Goal: Find specific page/section: Find specific page/section

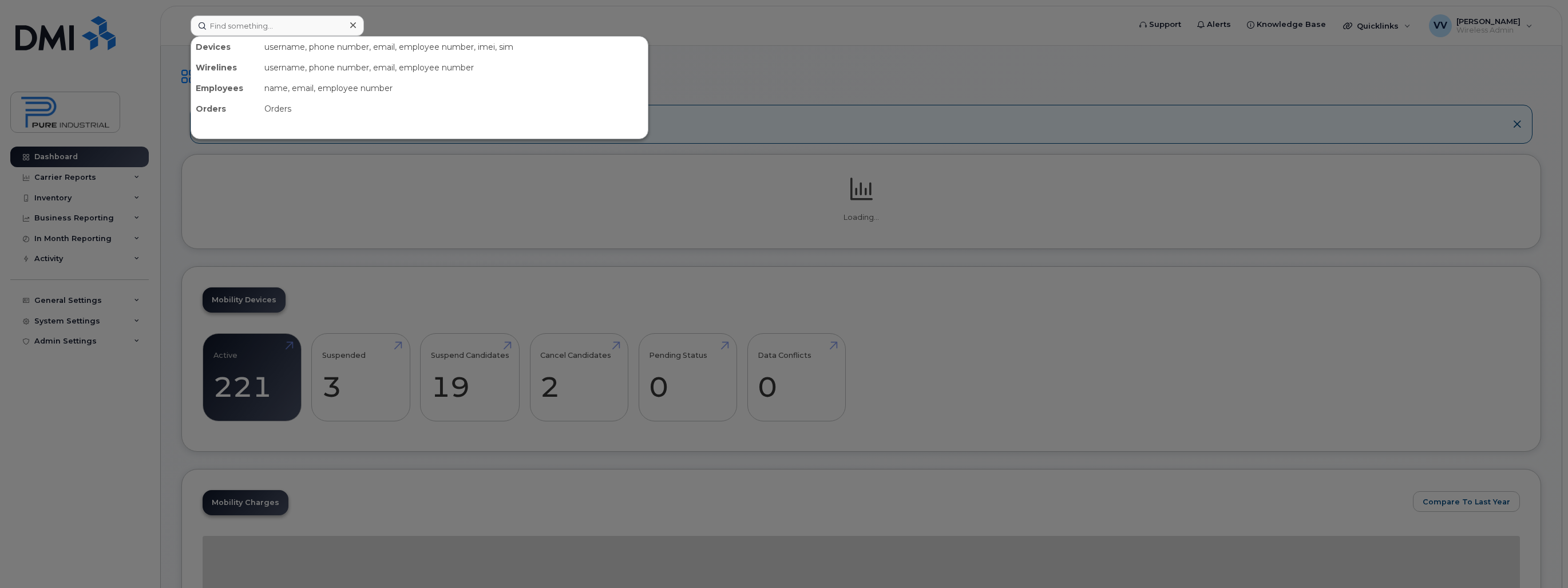
click at [259, 25] on input at bounding box center [277, 26] width 173 height 21
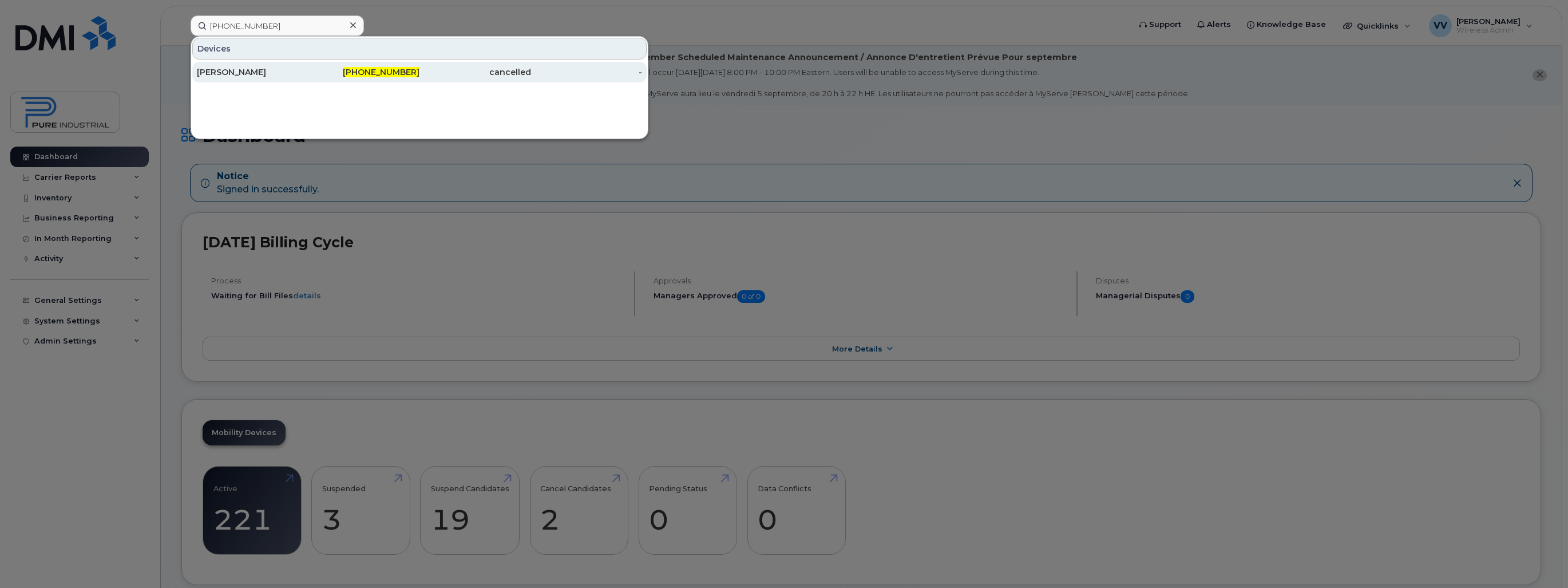
type input "[PHONE_NUMBER]"
click at [233, 69] on div "[PERSON_NAME]" at bounding box center [253, 72] width 112 height 12
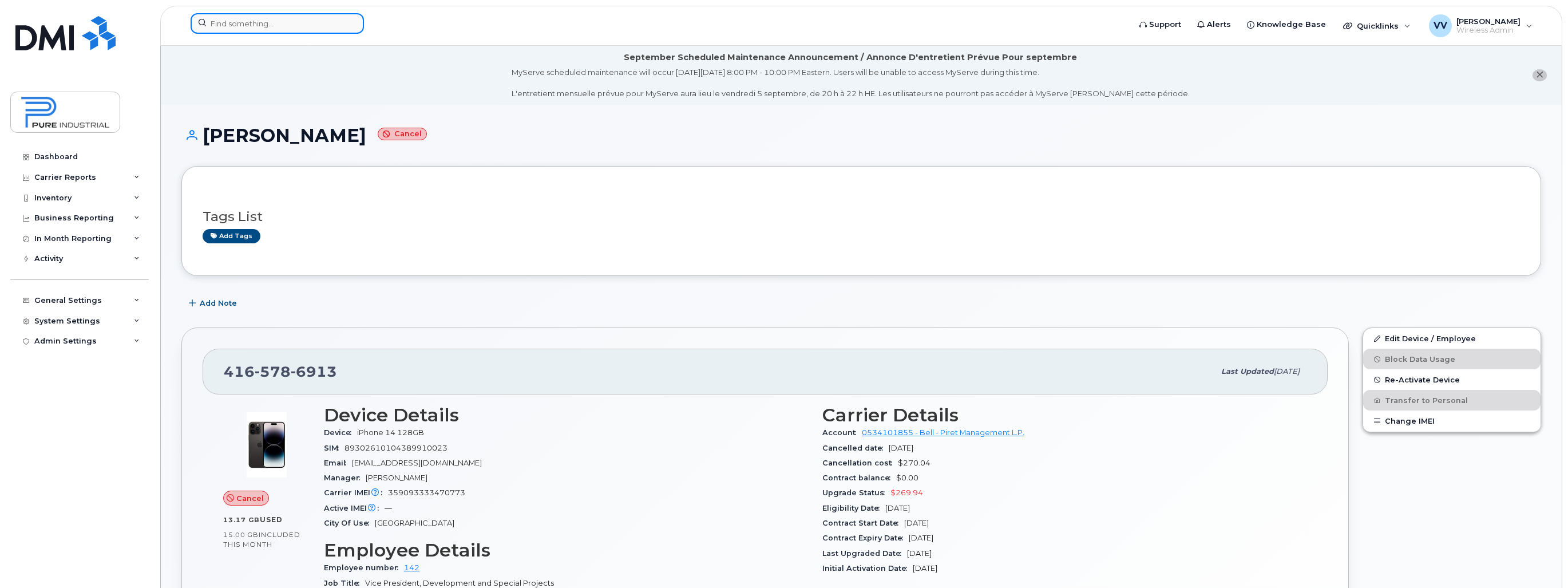
click at [238, 17] on input at bounding box center [277, 23] width 173 height 21
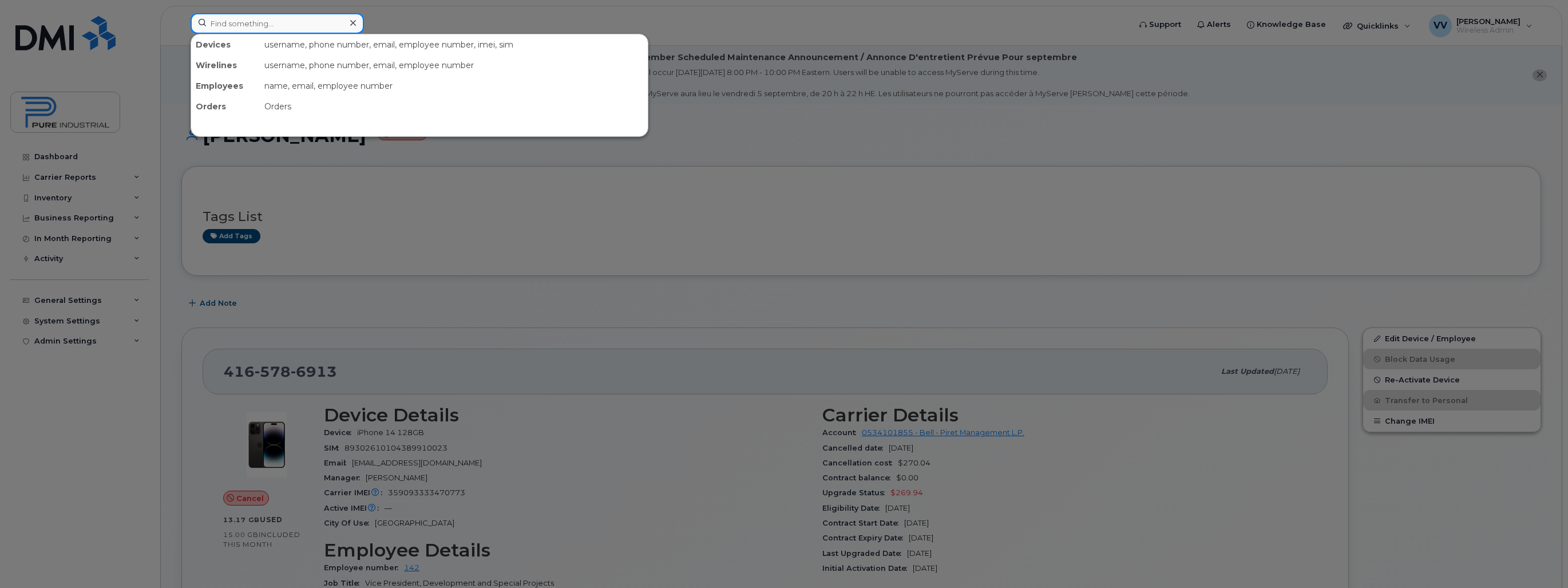
paste input "[PHONE_NUMBER]"
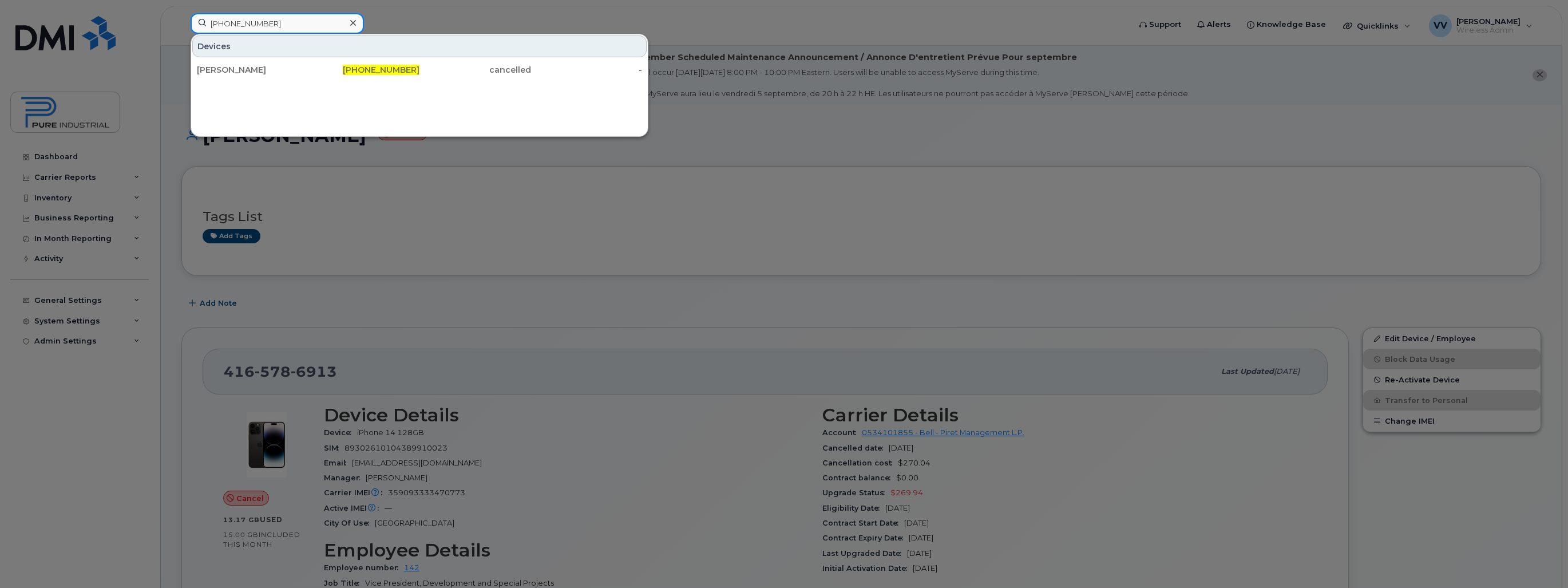
click at [261, 19] on input "[PHONE_NUMBER]" at bounding box center [277, 23] width 173 height 21
click at [230, 22] on input "[PHONE_NUMBER]" at bounding box center [277, 23] width 173 height 21
drag, startPoint x: 280, startPoint y: 20, endPoint x: 200, endPoint y: 21, distance: 80.0
click at [200, 21] on input "4165786913" at bounding box center [277, 23] width 173 height 21
click at [228, 27] on input "4165786913" at bounding box center [277, 23] width 173 height 21
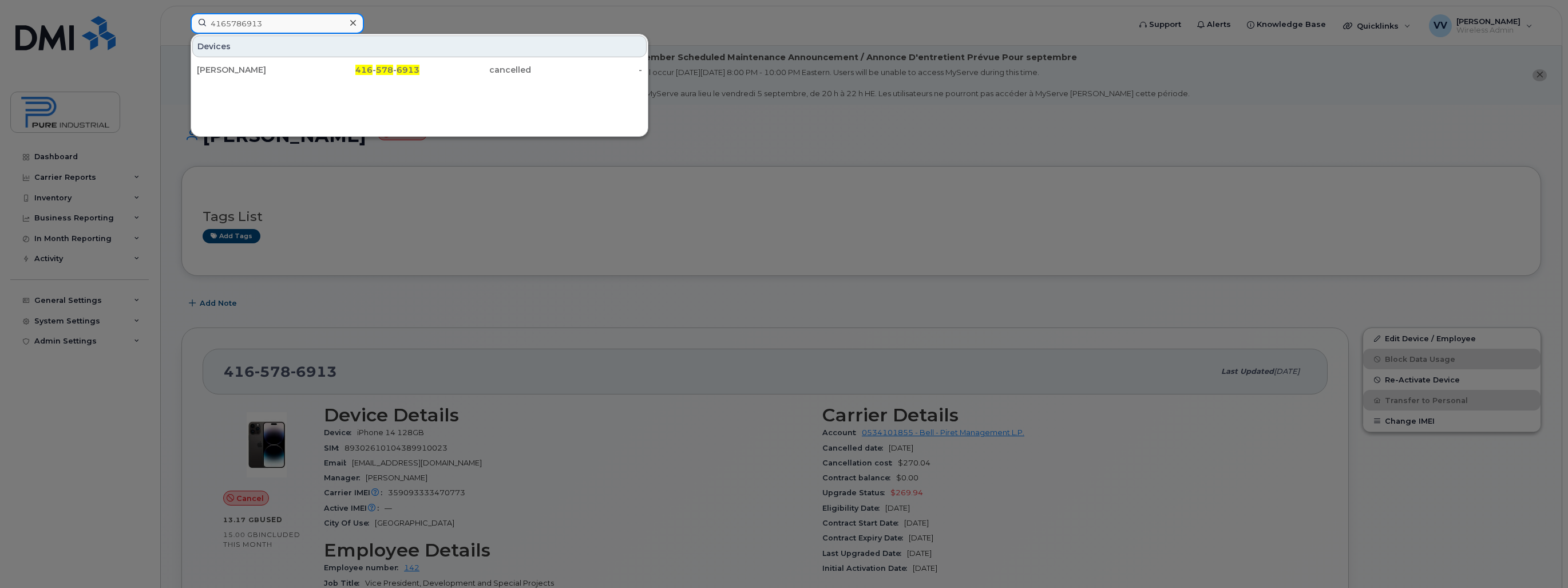
drag, startPoint x: 213, startPoint y: 22, endPoint x: 201, endPoint y: 21, distance: 12.0
click at [201, 21] on input "4165786913" at bounding box center [277, 23] width 173 height 21
drag, startPoint x: 252, startPoint y: 23, endPoint x: 157, endPoint y: 19, distance: 95.1
click at [181, 19] on div "4165786913 Devices [PERSON_NAME] 416 - 578 - 6913 cancelled -" at bounding box center [656, 26] width 950 height 25
type input "4165786913"
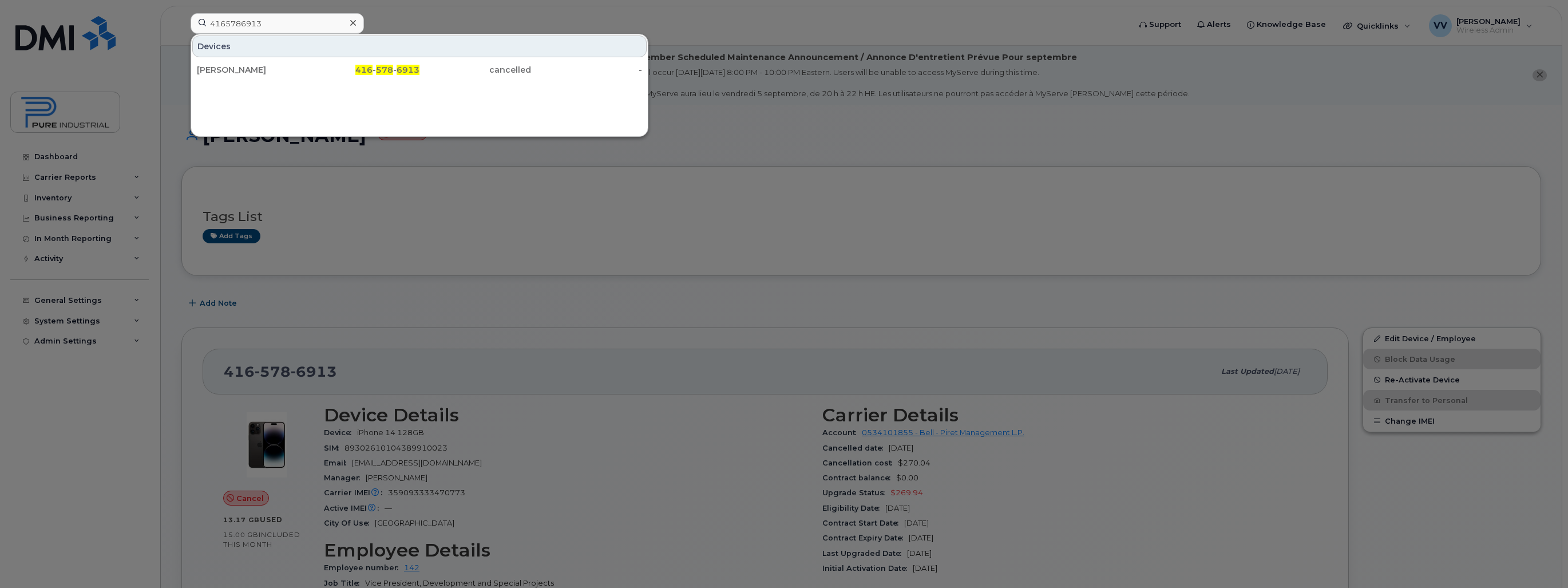
click at [733, 158] on div at bounding box center [784, 294] width 1568 height 588
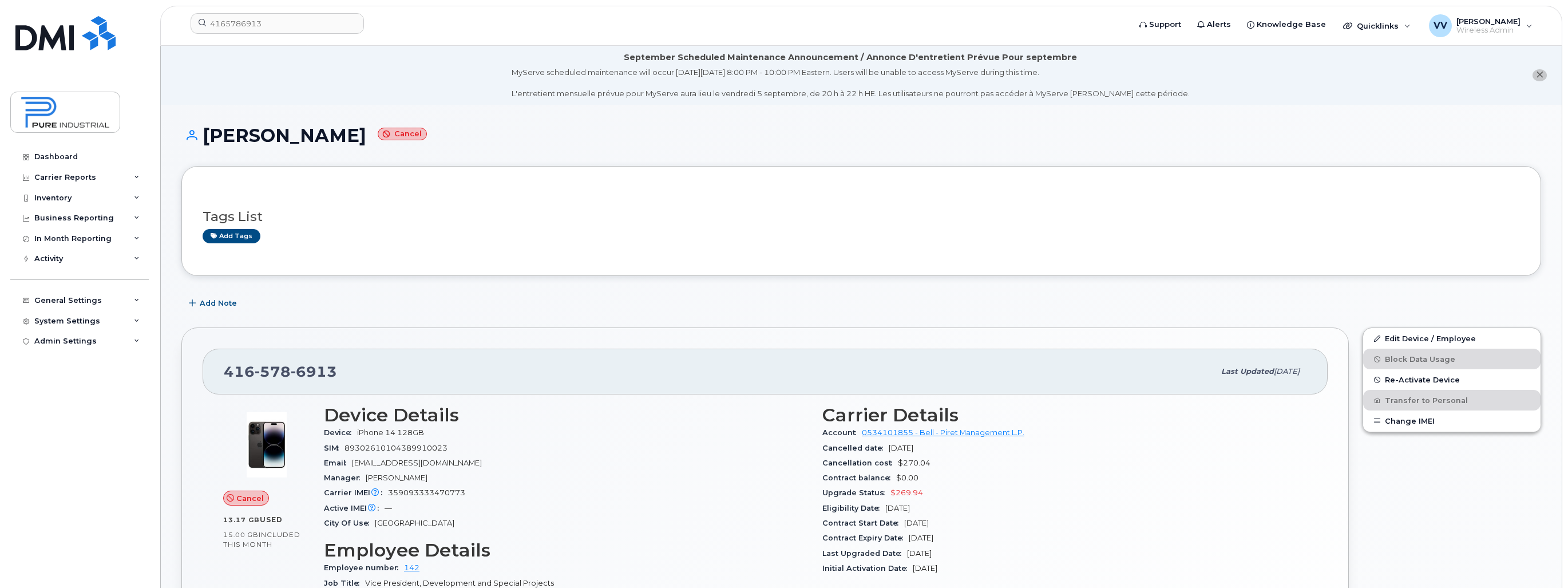
click at [785, 303] on div "Add Note" at bounding box center [861, 304] width 1360 height 21
click at [796, 130] on h1 "[PERSON_NAME]" at bounding box center [861, 135] width 1360 height 20
click at [809, 22] on form "4165786913" at bounding box center [656, 23] width 932 height 21
click at [583, 301] on div "Add Note" at bounding box center [861, 304] width 1360 height 21
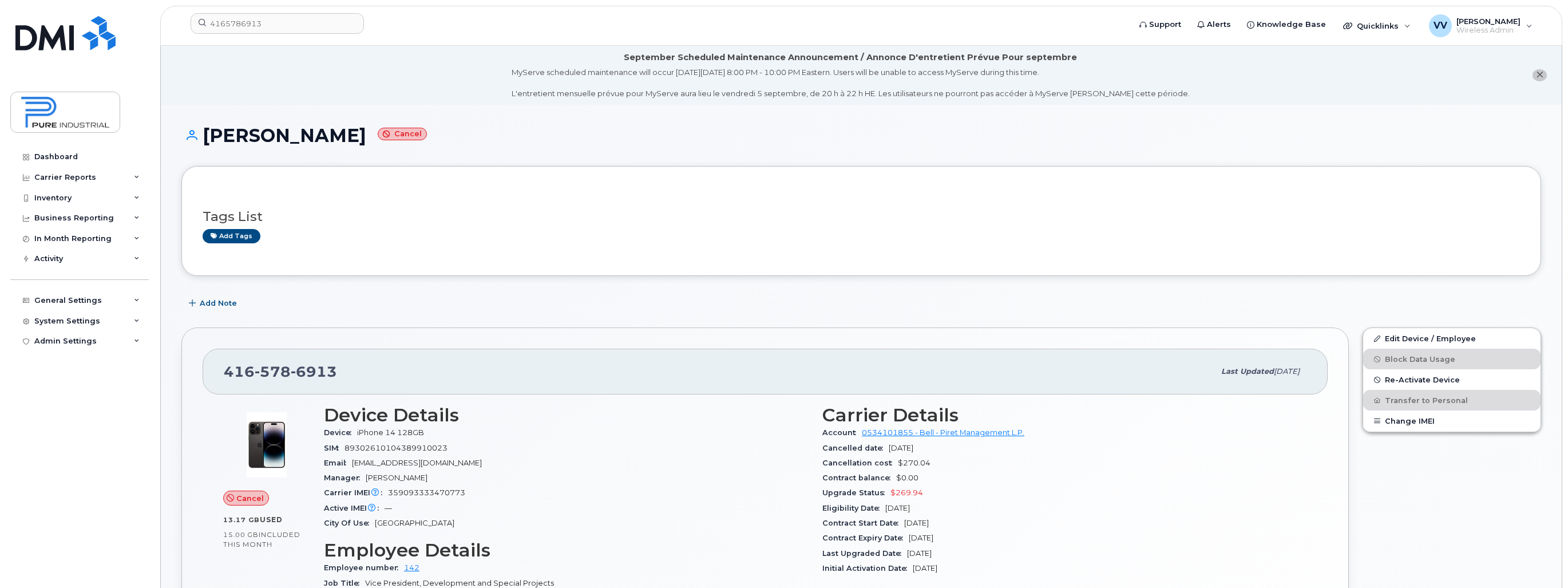
click at [588, 223] on h3 "Tags List" at bounding box center [860, 216] width 1317 height 14
drag, startPoint x: 593, startPoint y: 219, endPoint x: 605, endPoint y: 193, distance: 28.6
click at [593, 219] on h3 "Tags List" at bounding box center [860, 216] width 1317 height 14
click at [274, 15] on input "4165786913" at bounding box center [277, 23] width 173 height 21
